Goal: Information Seeking & Learning: Learn about a topic

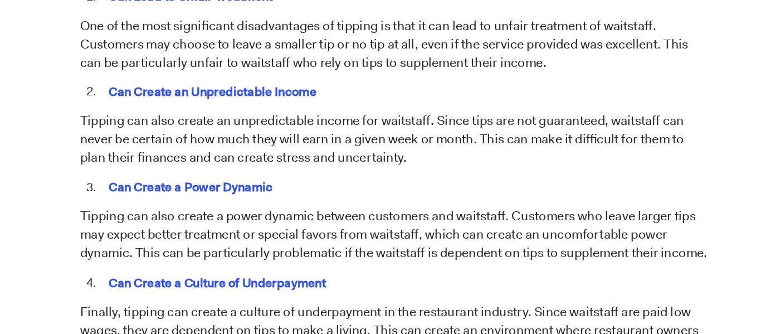
scroll to position [1005, 0]
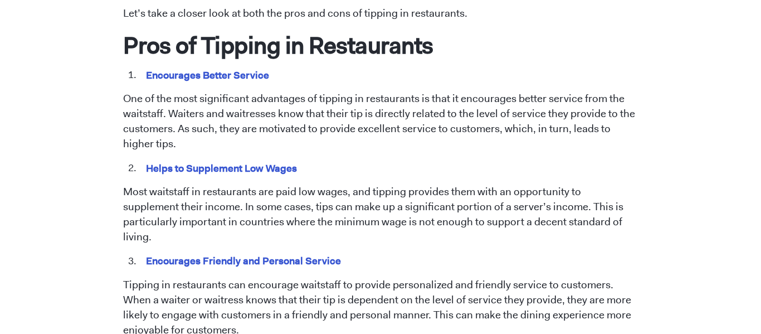
scroll to position [579, 0]
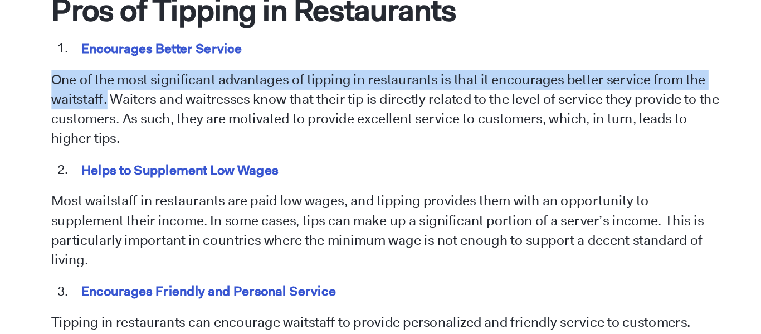
drag, startPoint x: 120, startPoint y: 96, endPoint x: 165, endPoint y: 114, distance: 48.3
copy p "One of the most significant advantages of tipping in restaurants is that it enc…"
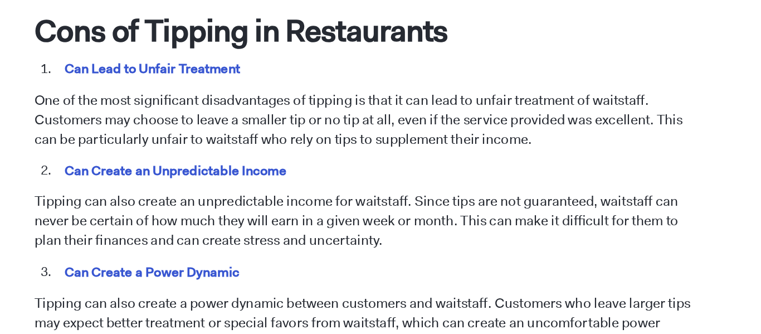
scroll to position [931, 0]
click at [123, 146] on p "One of the most significant disadvantages of tipping is that it can lead to unf…" at bounding box center [380, 168] width 515 height 45
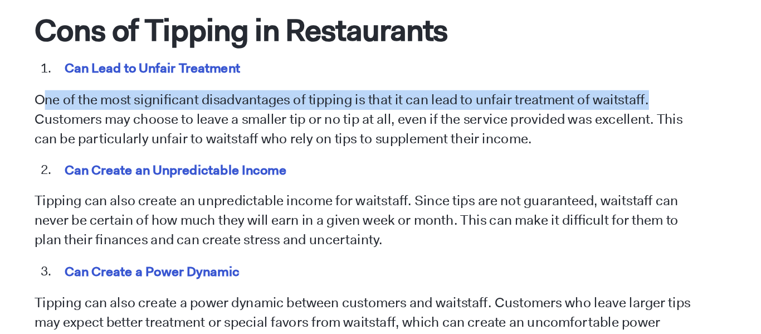
drag, startPoint x: 129, startPoint y: 135, endPoint x: 608, endPoint y: 143, distance: 478.4
click at [608, 146] on p "One of the most significant disadvantages of tipping is that it can lead to unf…" at bounding box center [380, 168] width 515 height 45
copy p "ne of the most significant disadvantages of tipping is that it can lead to unfa…"
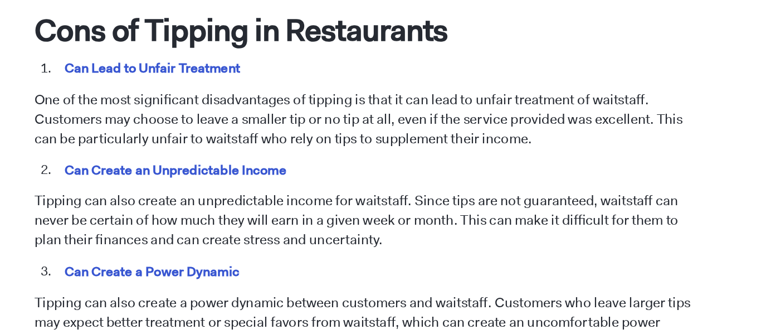
click at [483, 104] on span "Tipping has been a longstanding practice in the restaurant industry. However, t…" at bounding box center [380, 156] width 515 height 1167
